Goal: Transaction & Acquisition: Purchase product/service

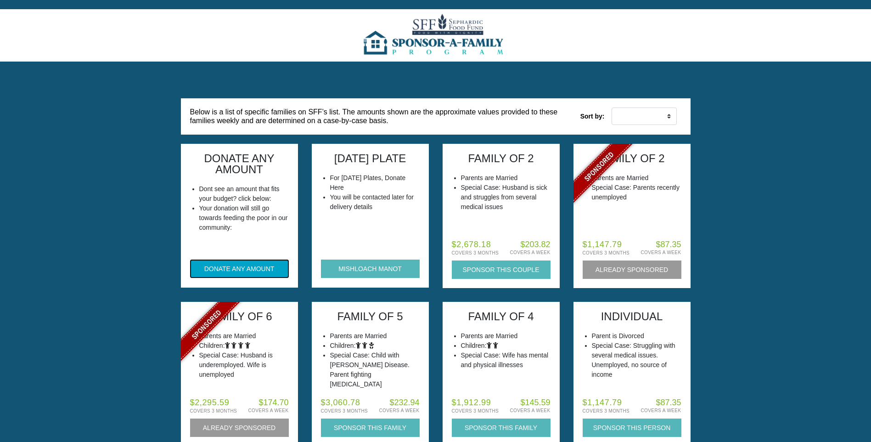
click at [247, 269] on button "DONATE ANY AMOUNT" at bounding box center [239, 268] width 99 height 18
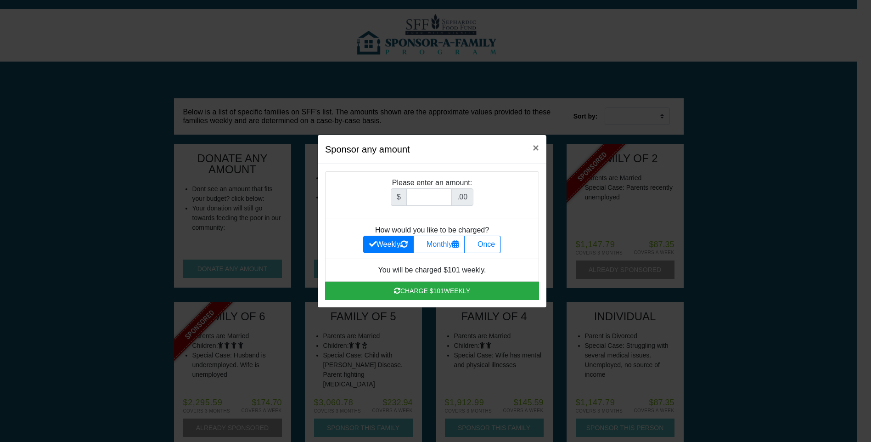
click at [417, 185] on li "Please enter an amount: $ .00" at bounding box center [432, 195] width 214 height 48
click at [482, 241] on label "Once" at bounding box center [482, 244] width 37 height 17
click at [476, 241] on input "Once" at bounding box center [473, 242] width 6 height 6
radio input "true"
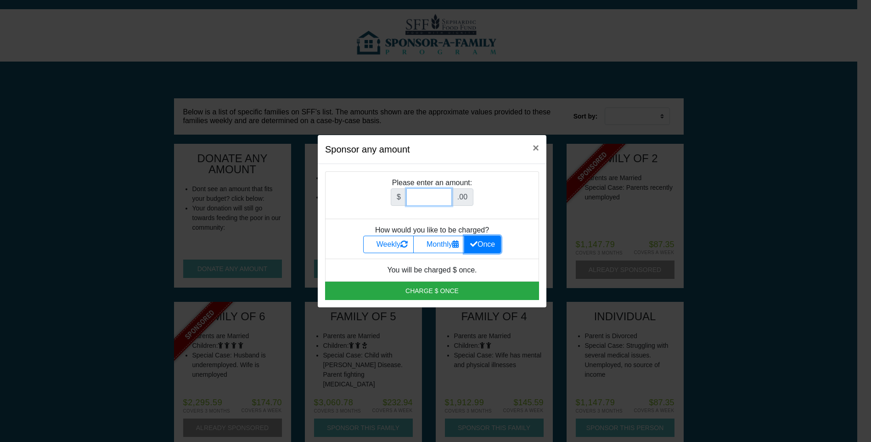
click at [431, 193] on input "Amount (to the nearest dollar)" at bounding box center [428, 196] width 45 height 17
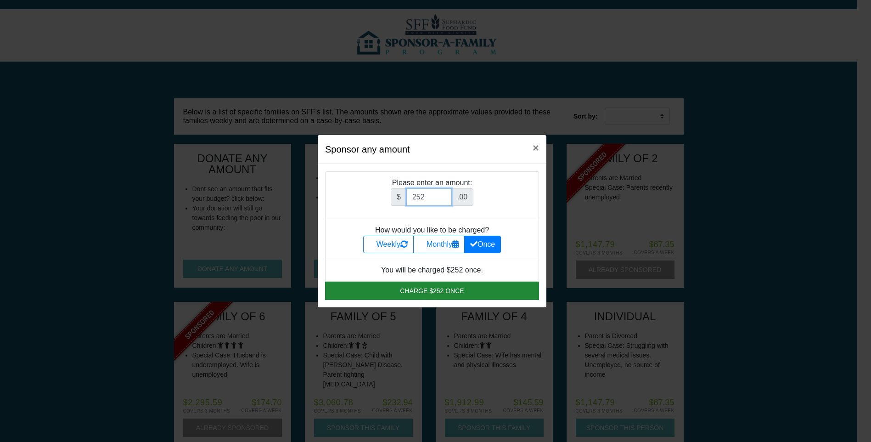
type input "252"
click at [444, 296] on button "Charge $252 once" at bounding box center [432, 290] width 214 height 18
